Goal: Navigation & Orientation: Find specific page/section

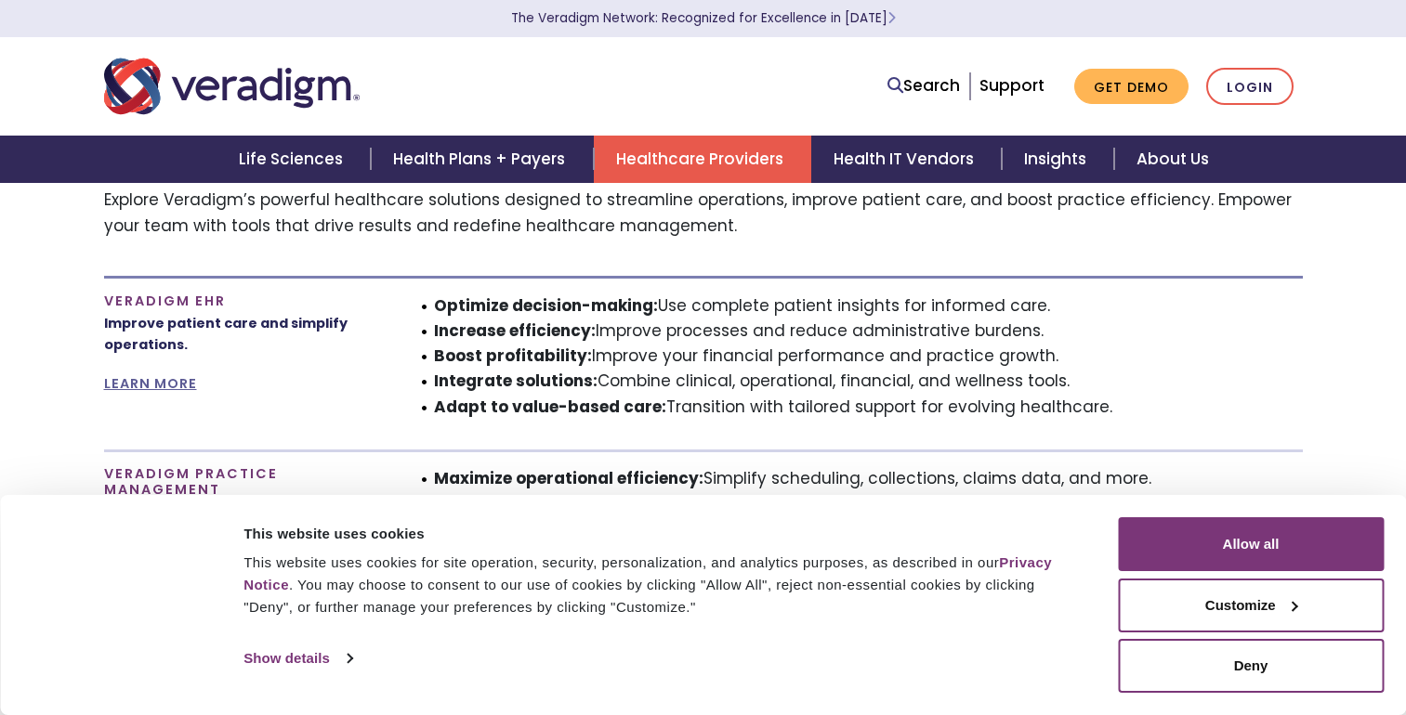
scroll to position [1579, 0]
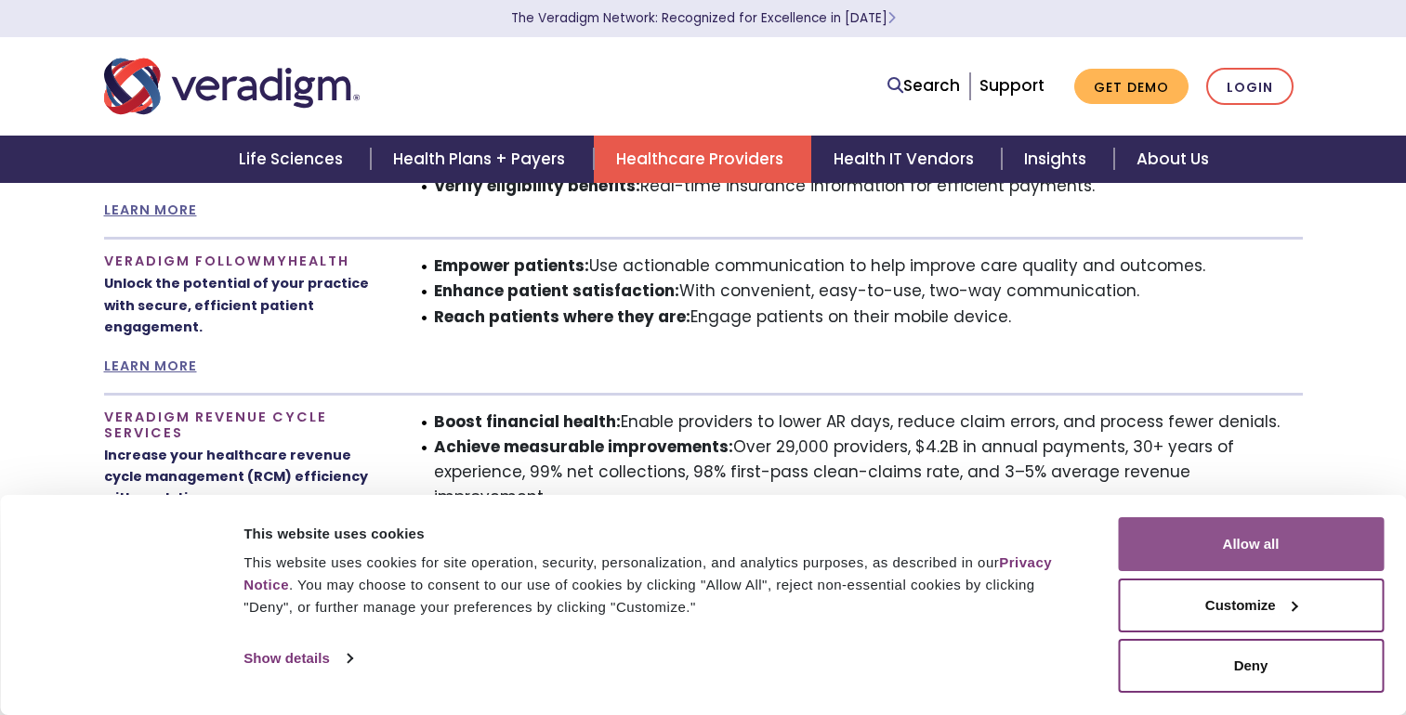
click at [1232, 544] on button "Allow all" at bounding box center [1251, 545] width 266 height 54
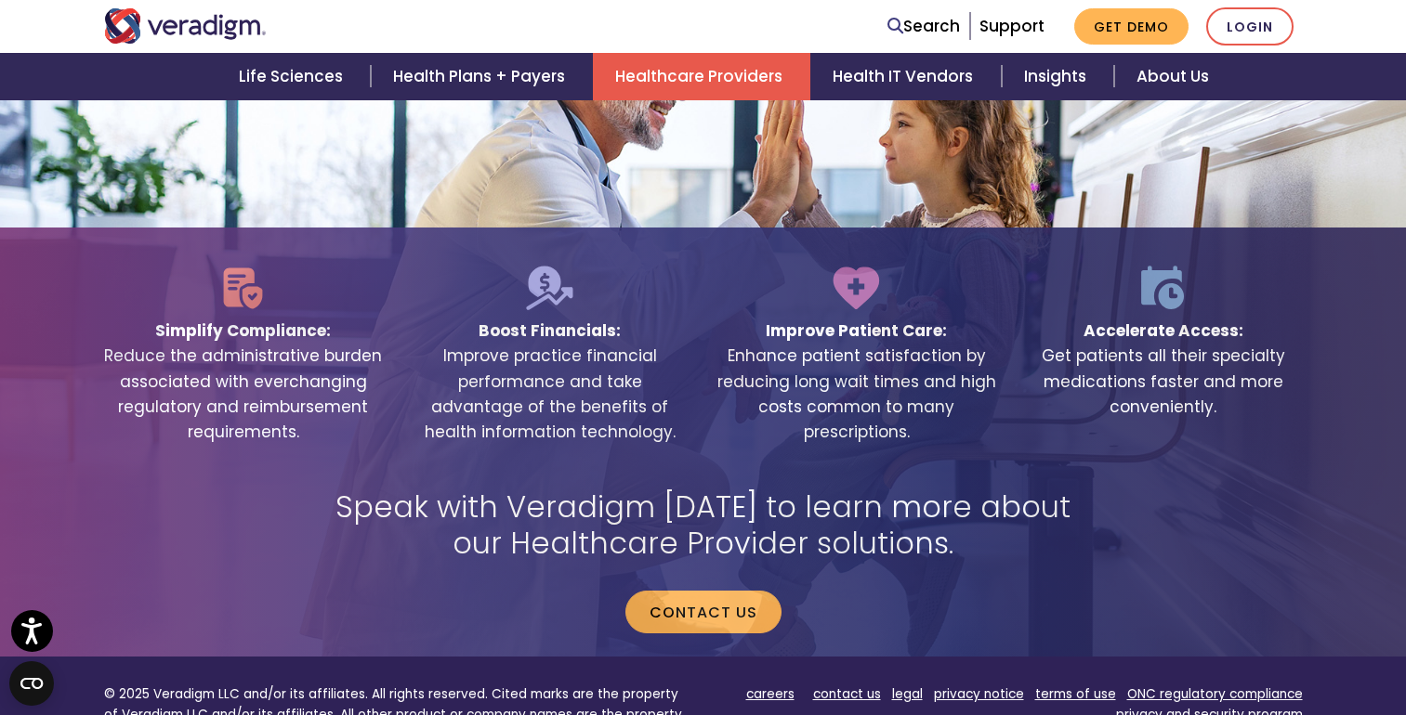
scroll to position [3870, 0]
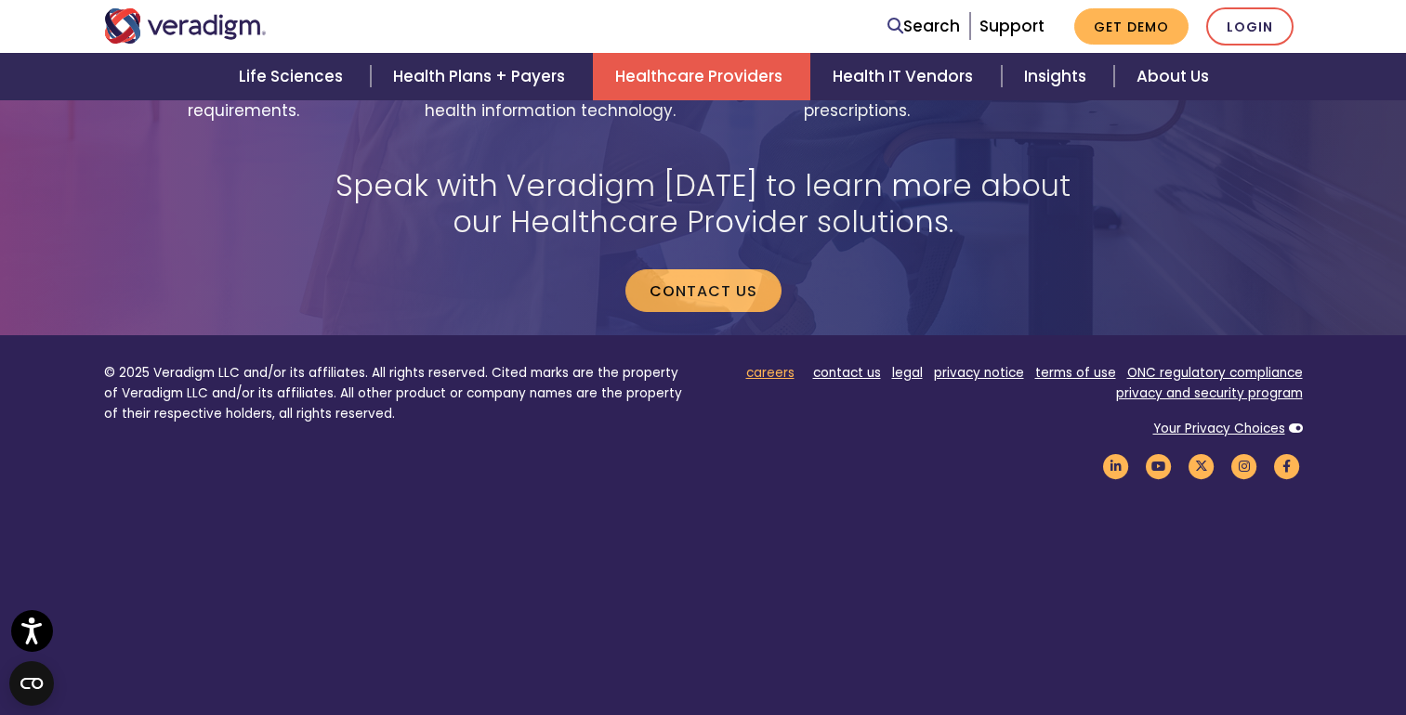
click at [776, 364] on link "careers" at bounding box center [770, 373] width 48 height 18
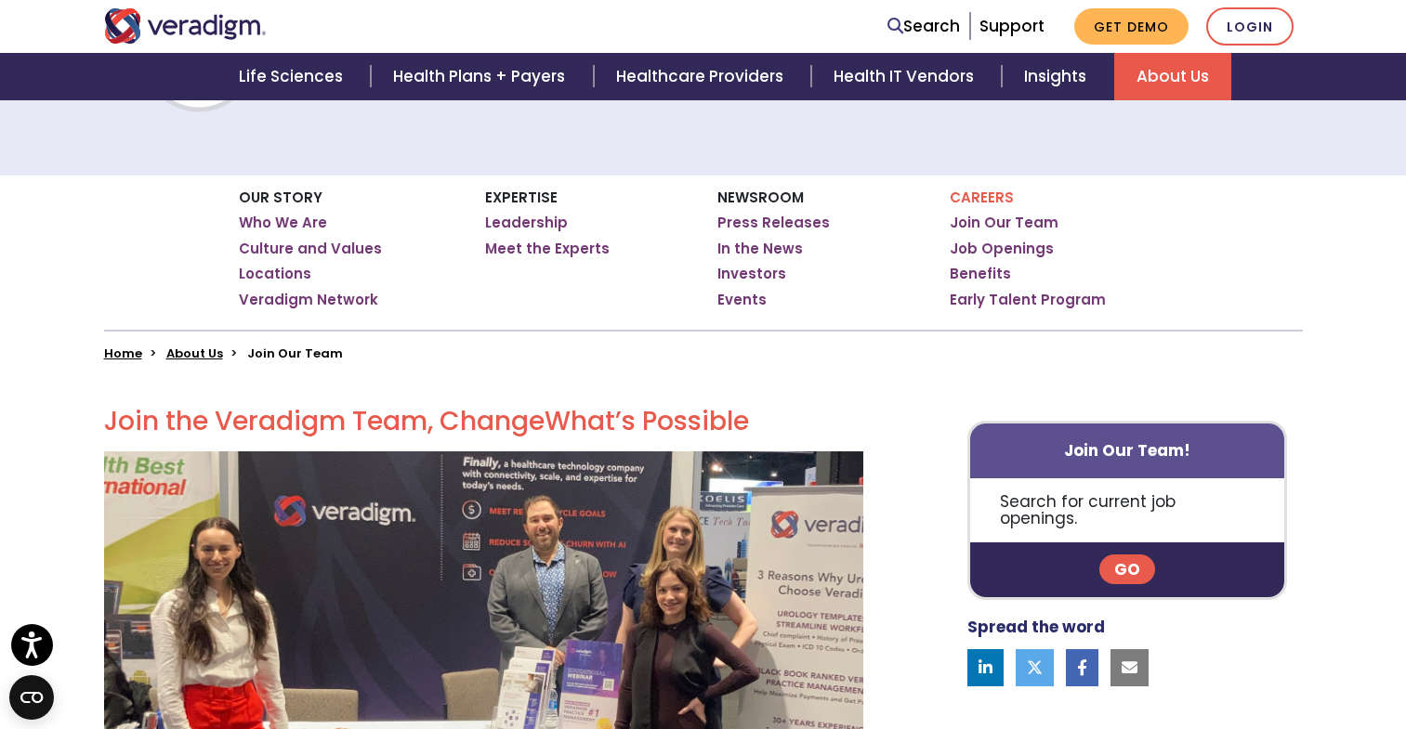
scroll to position [43, 0]
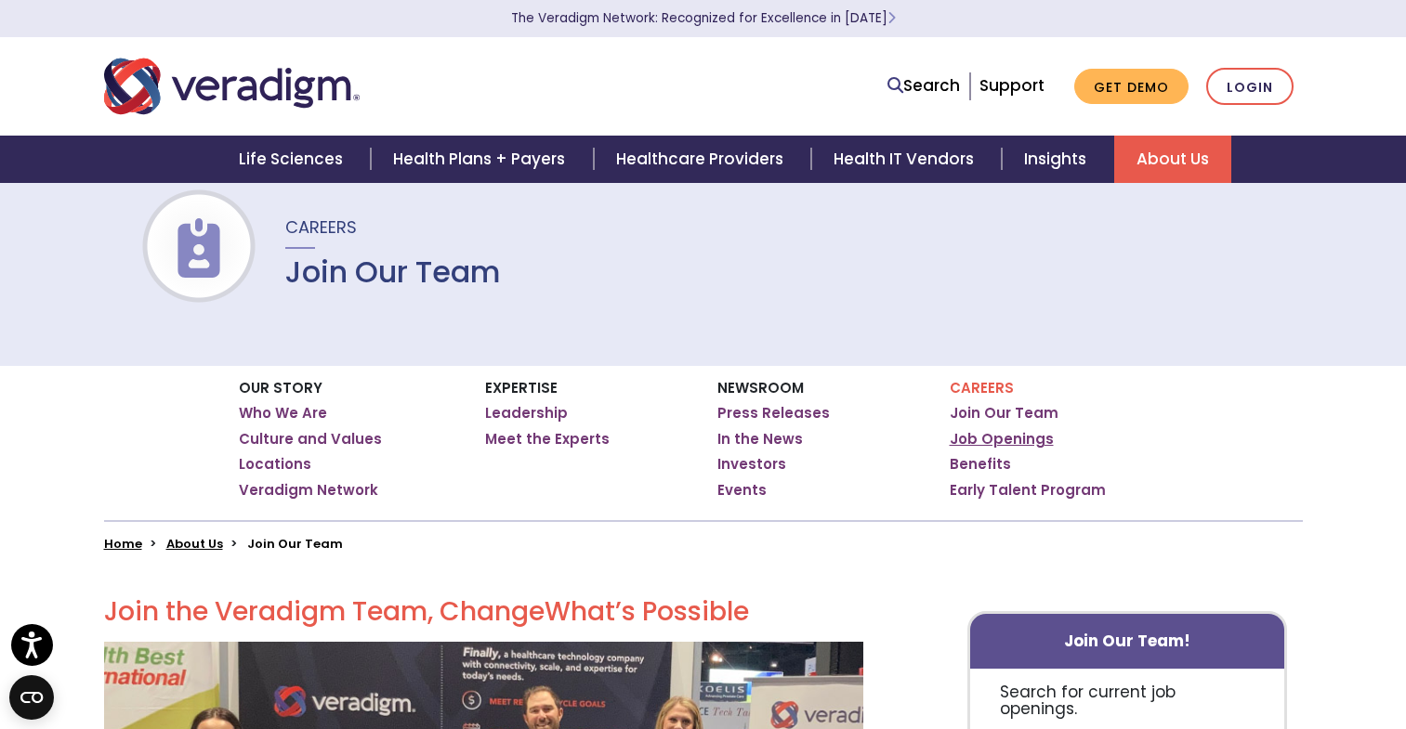
click at [971, 439] on link "Job Openings" at bounding box center [1002, 439] width 104 height 19
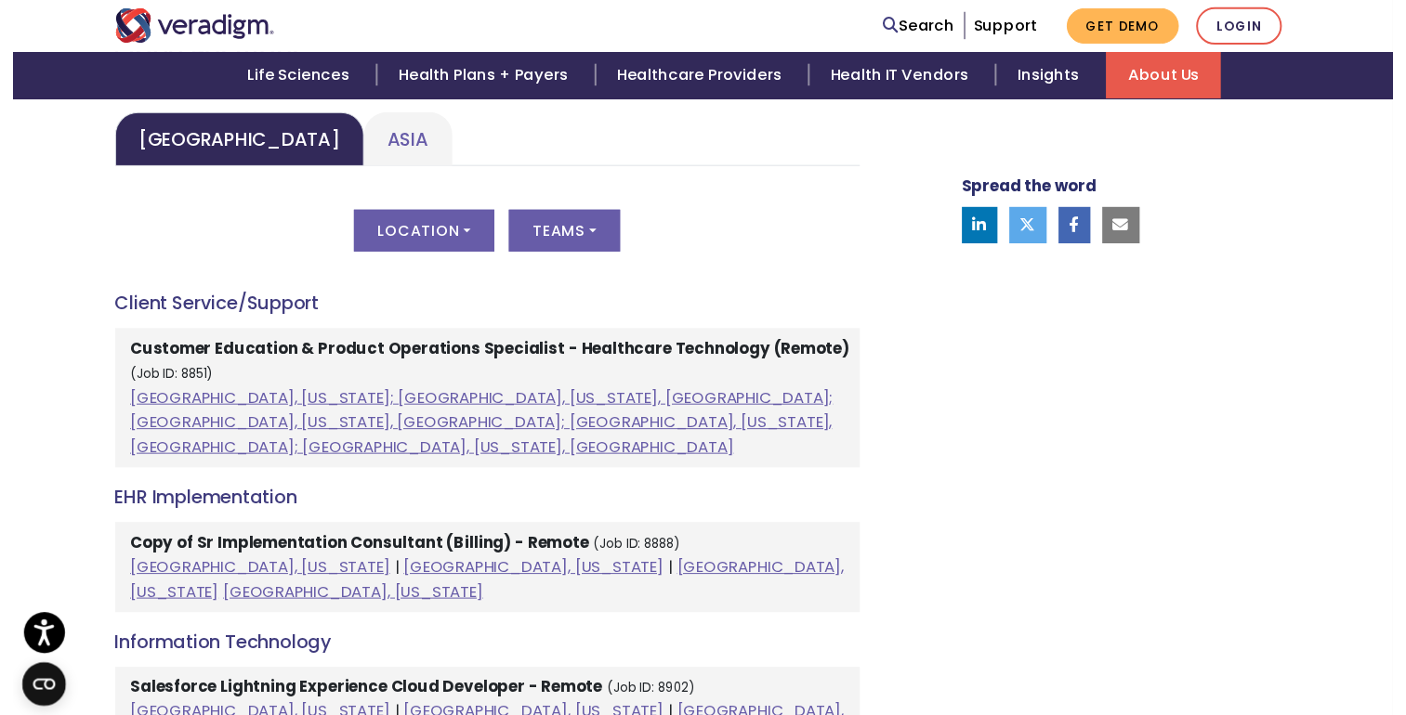
scroll to position [929, 0]
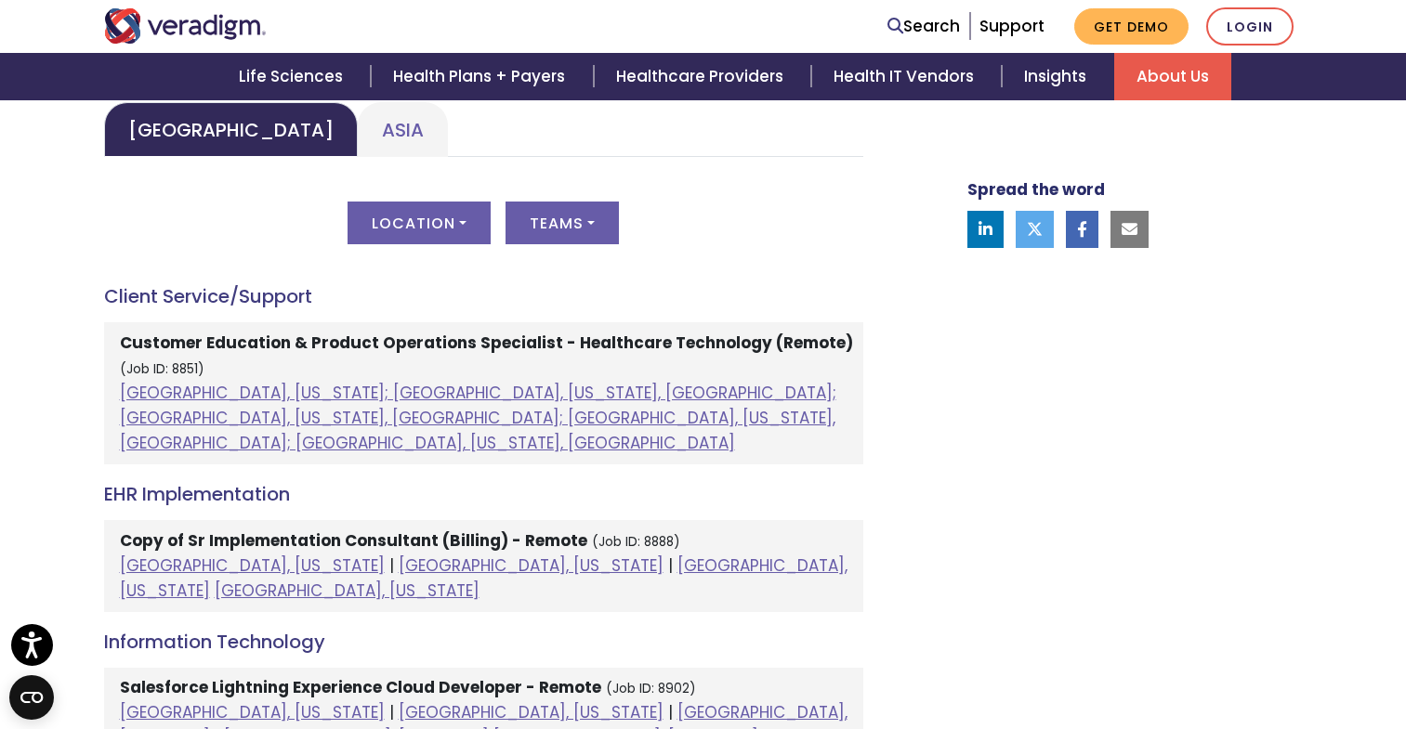
click at [439, 245] on div "Location All [GEOGRAPHIC_DATA], [US_STATE]; [GEOGRAPHIC_DATA], [US_STATE], [GEO…" at bounding box center [483, 234] width 759 height 65
click at [439, 230] on button "Location" at bounding box center [418, 223] width 143 height 43
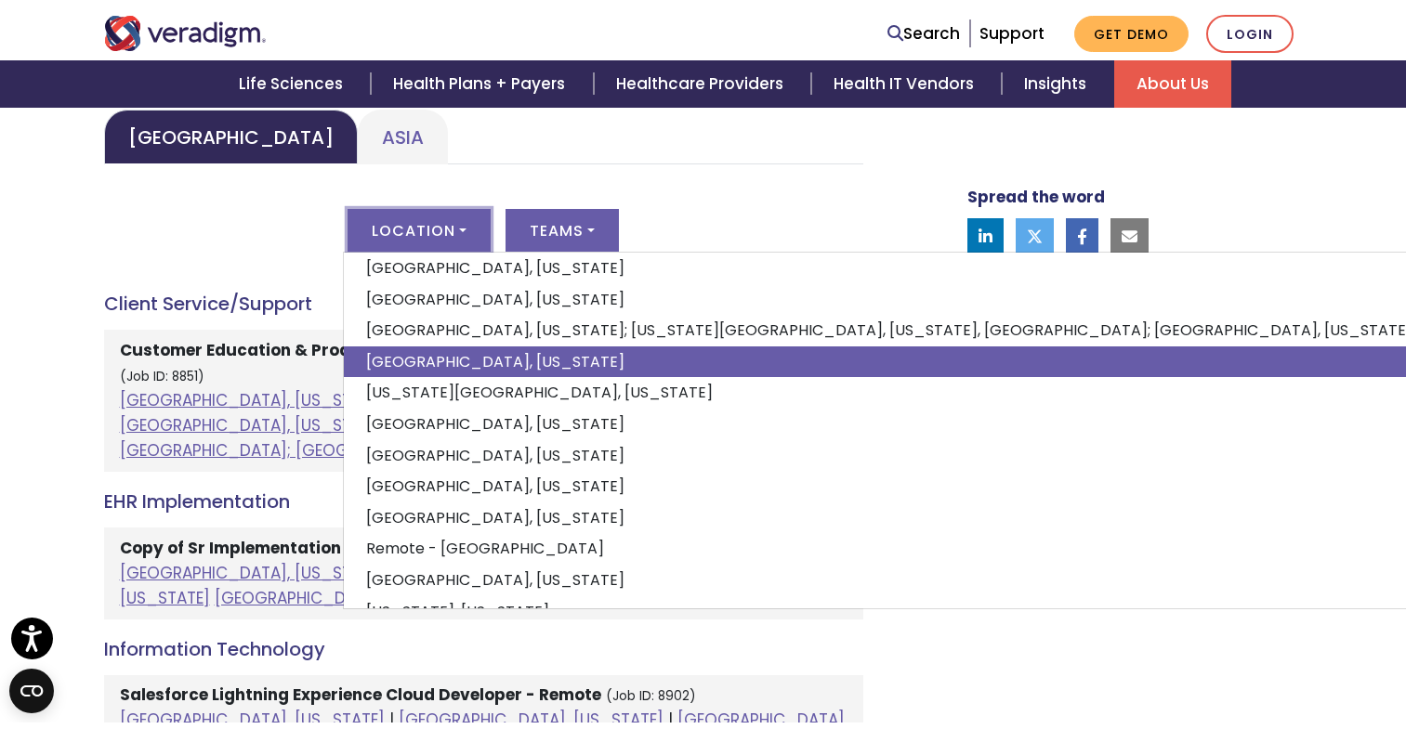
scroll to position [196, 0]
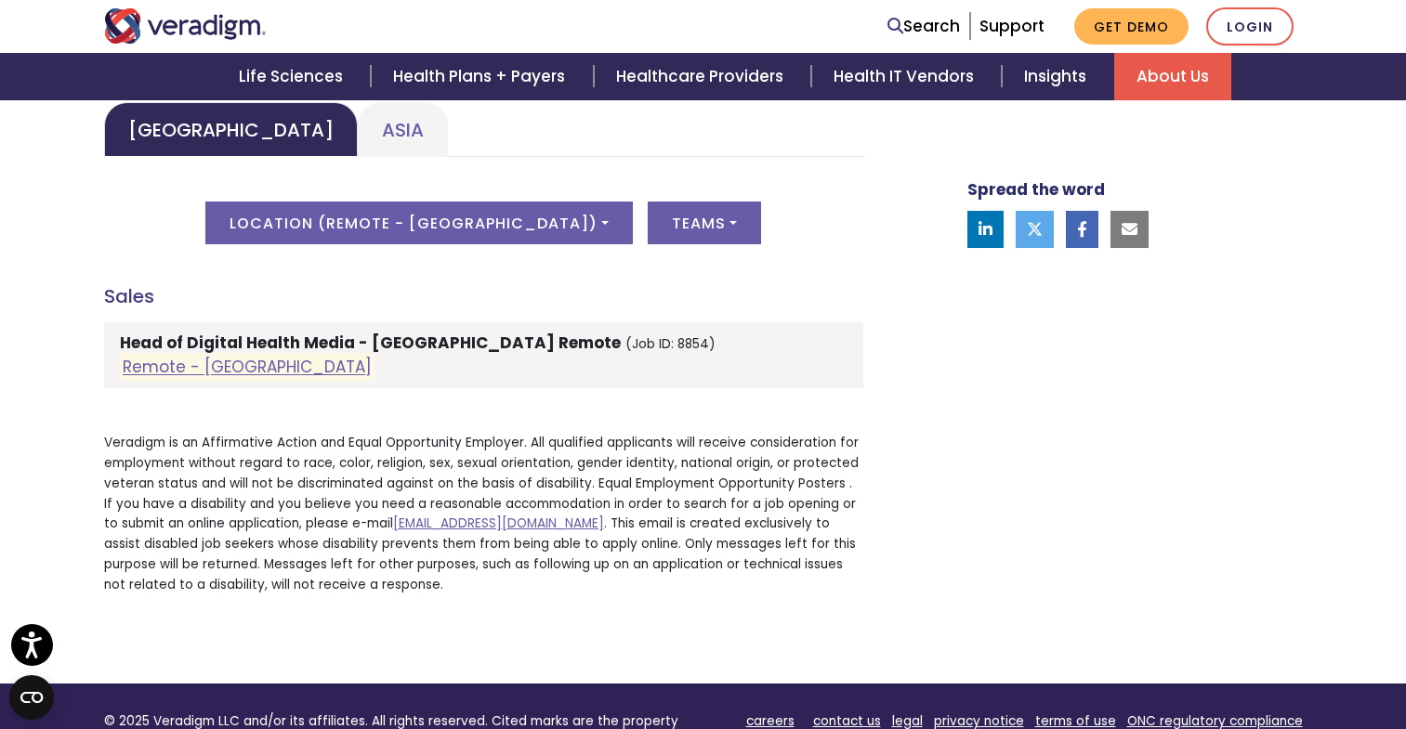
click at [196, 655] on div "Welcome to Veradigm Transform healthcare and enable smarter care for millions o…" at bounding box center [703, 175] width 1199 height 1019
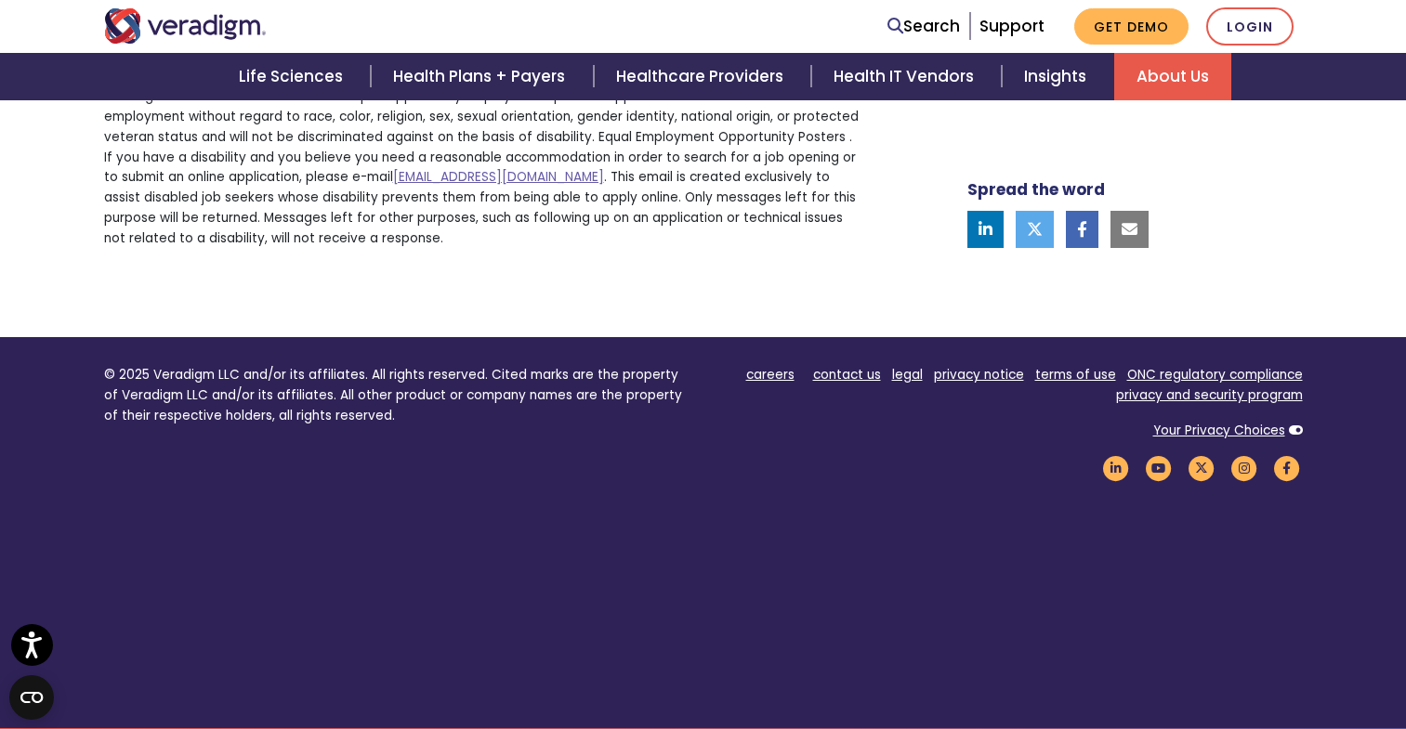
scroll to position [1282, 0]
